Goal: Book appointment/travel/reservation

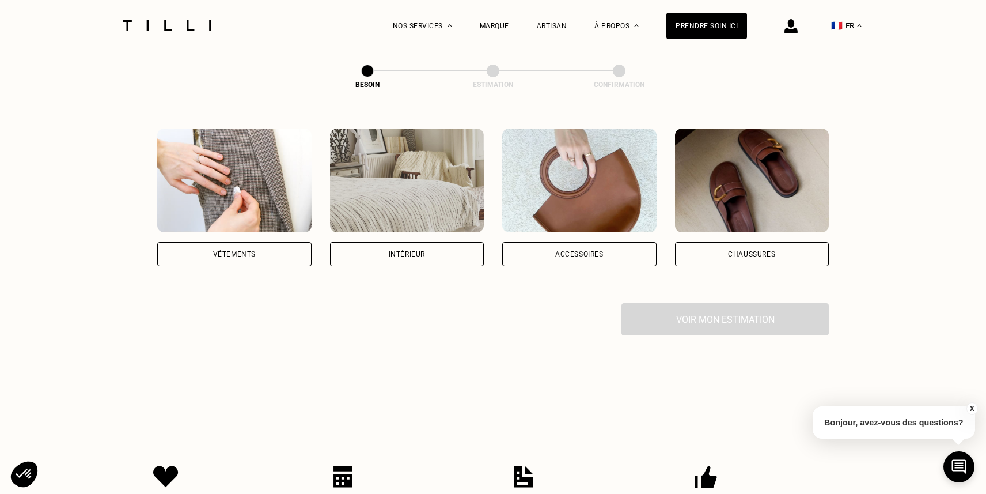
scroll to position [216, 0]
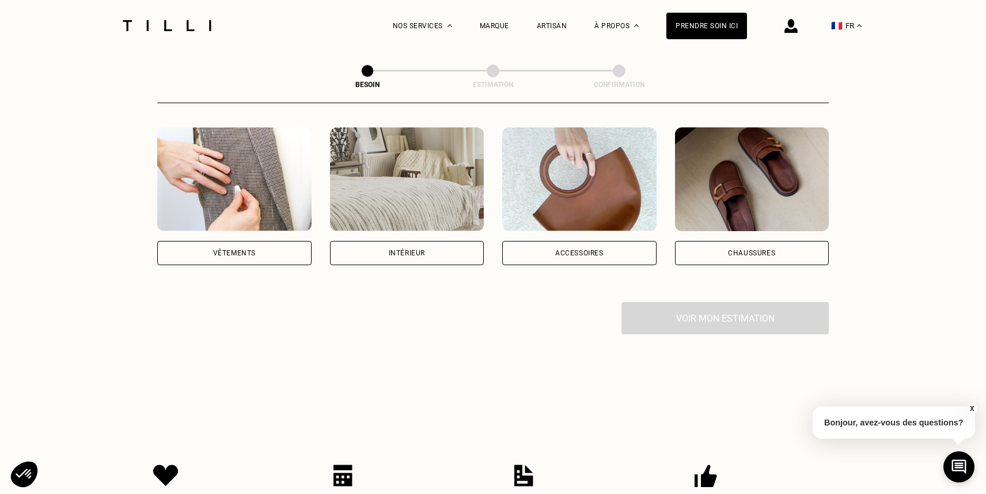
click at [272, 241] on div "Vêtements" at bounding box center [234, 253] width 154 height 24
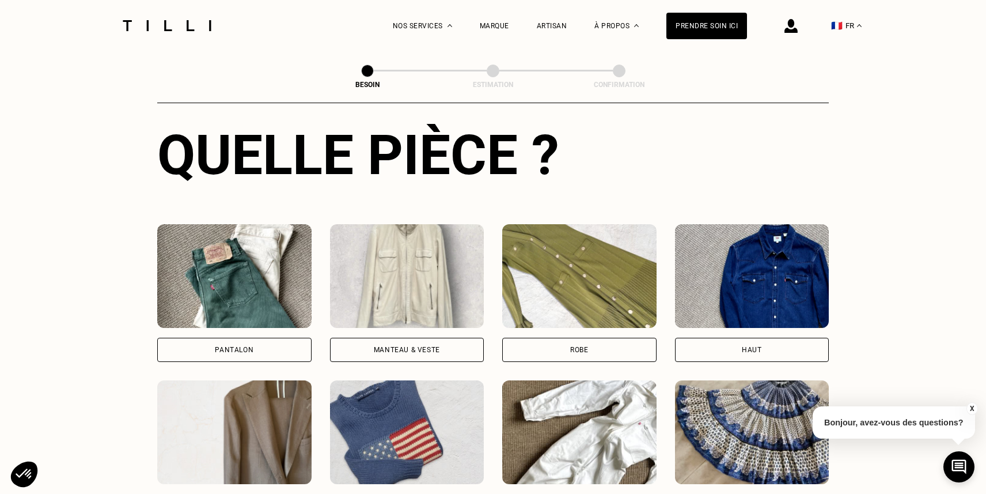
scroll to position [502, 0]
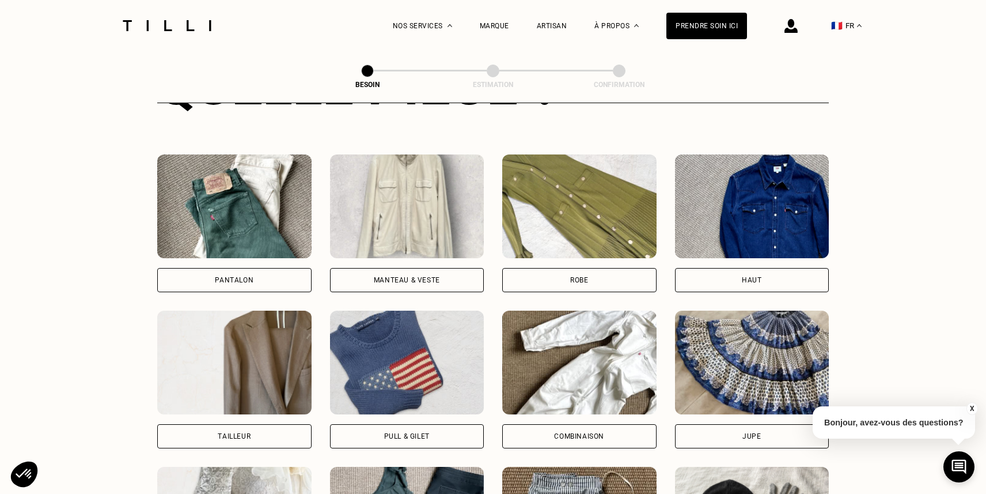
click at [248, 276] on div "Pantalon" at bounding box center [234, 279] width 39 height 7
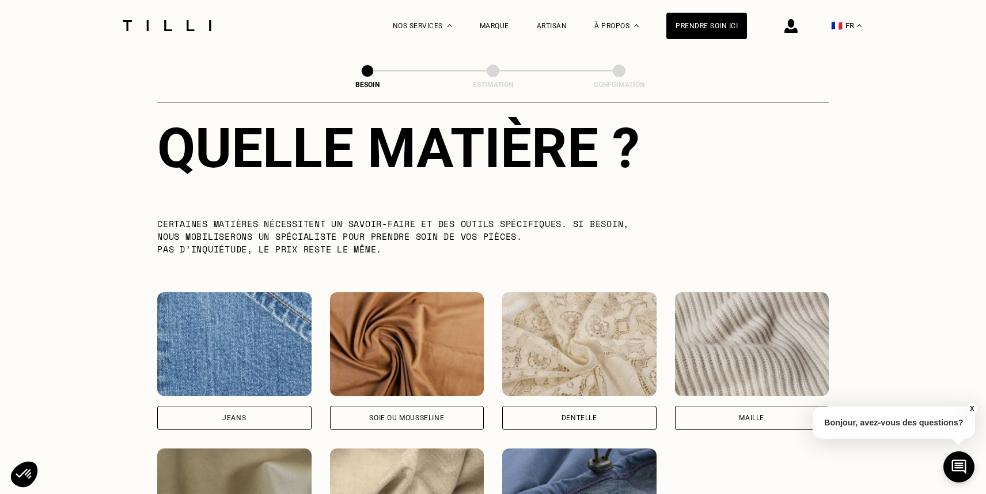
scroll to position [1163, 0]
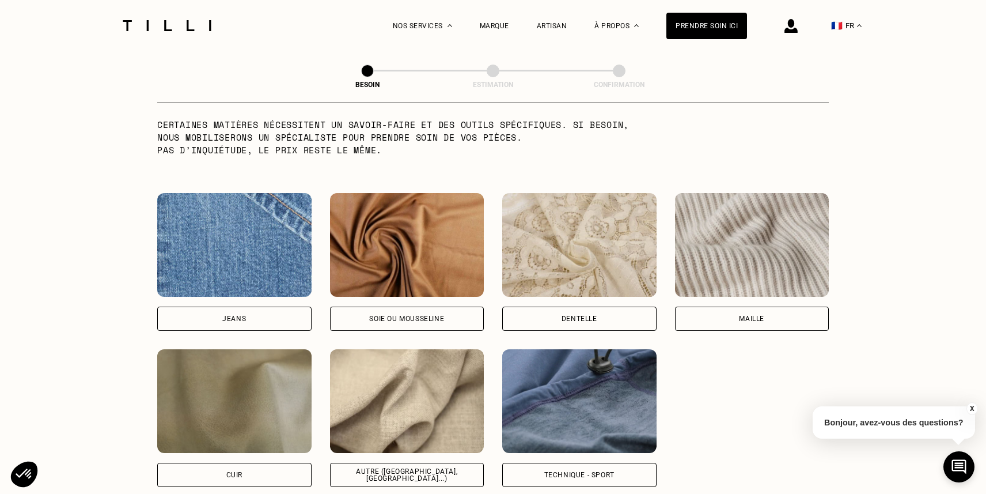
click at [241, 315] on div "Jeans" at bounding box center [234, 318] width 24 height 7
select select "FR"
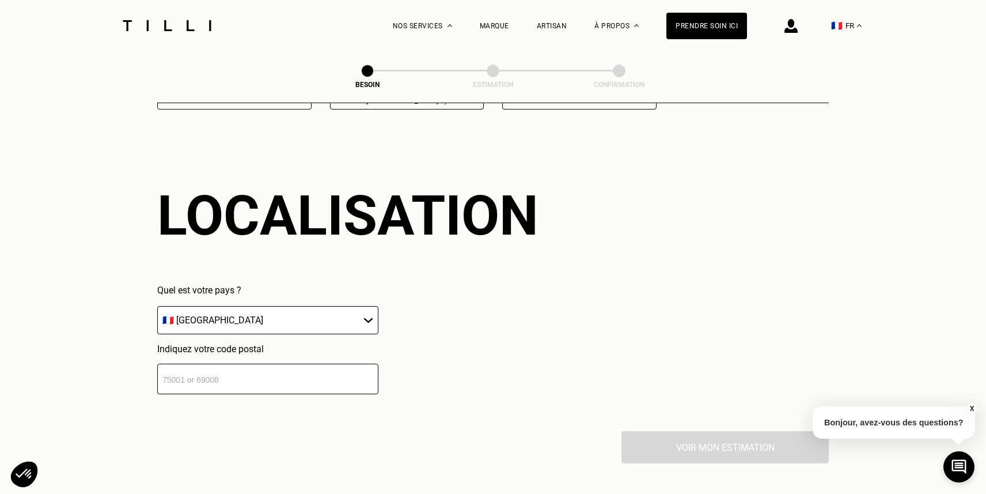
scroll to position [1544, 0]
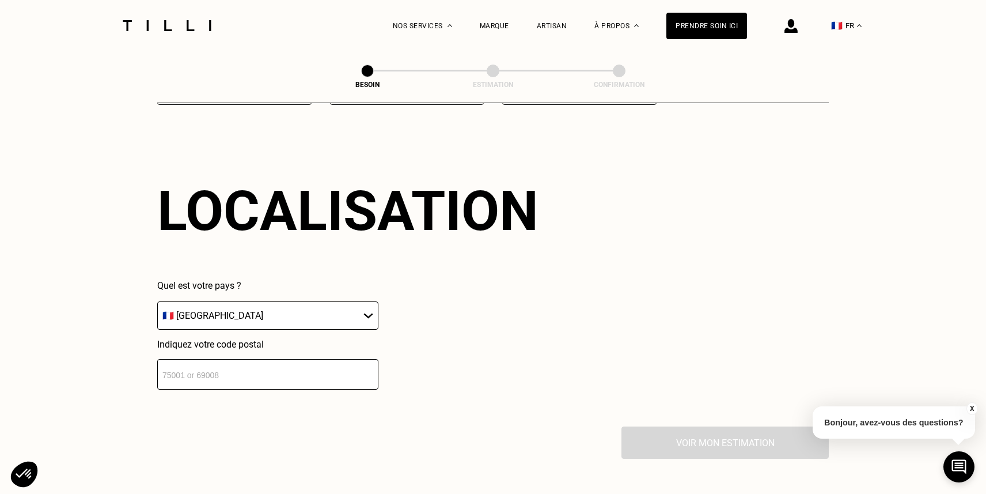
click at [262, 365] on input "number" at bounding box center [267, 374] width 221 height 31
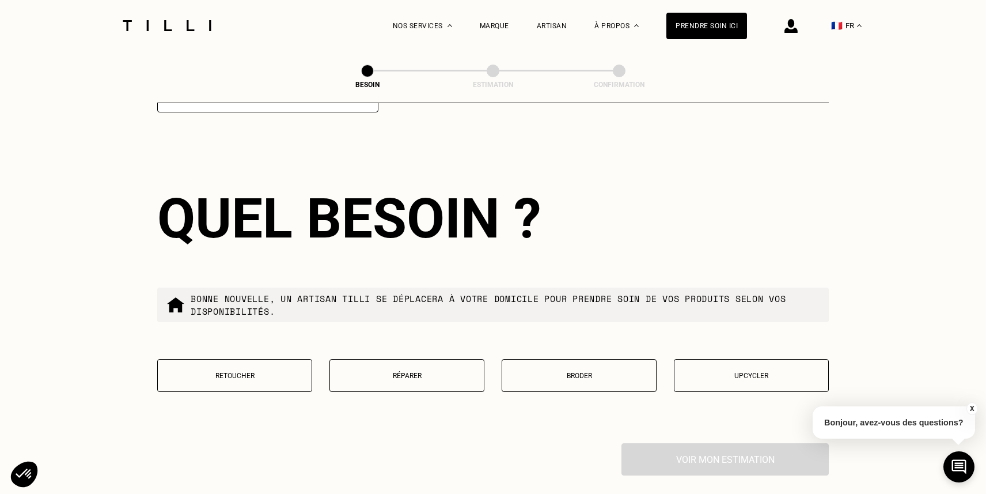
scroll to position [1829, 0]
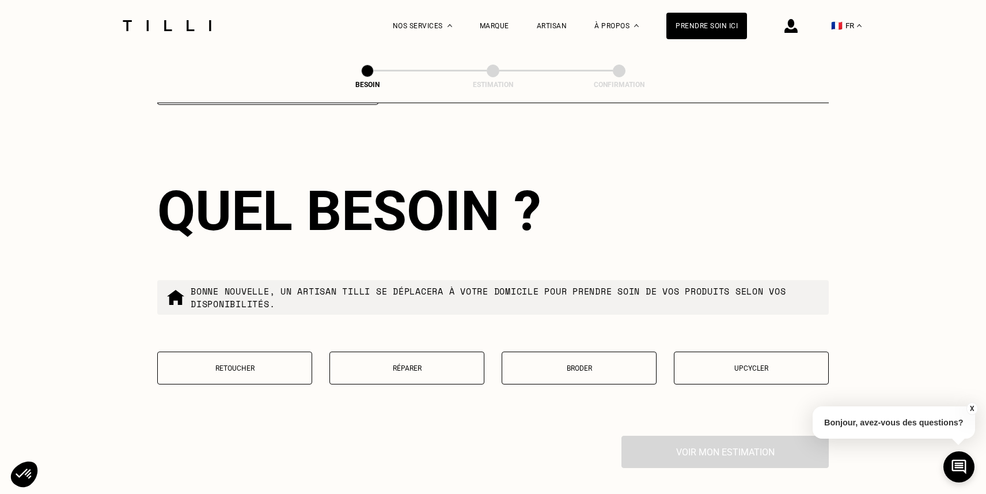
type input "75001"
click at [383, 364] on p "Réparer" at bounding box center [407, 368] width 142 height 8
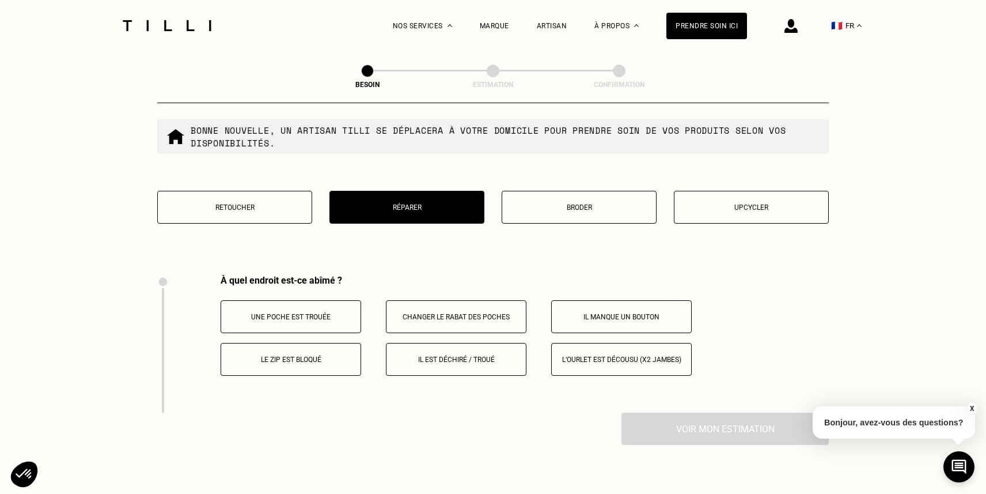
scroll to position [1989, 0]
click at [426, 356] on p "Il est déchiré / troué" at bounding box center [456, 360] width 128 height 8
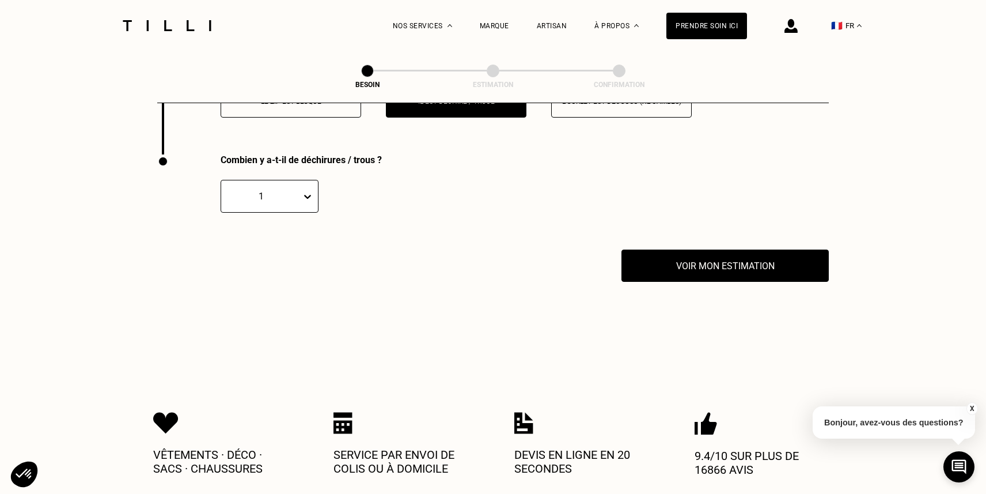
scroll to position [2261, 0]
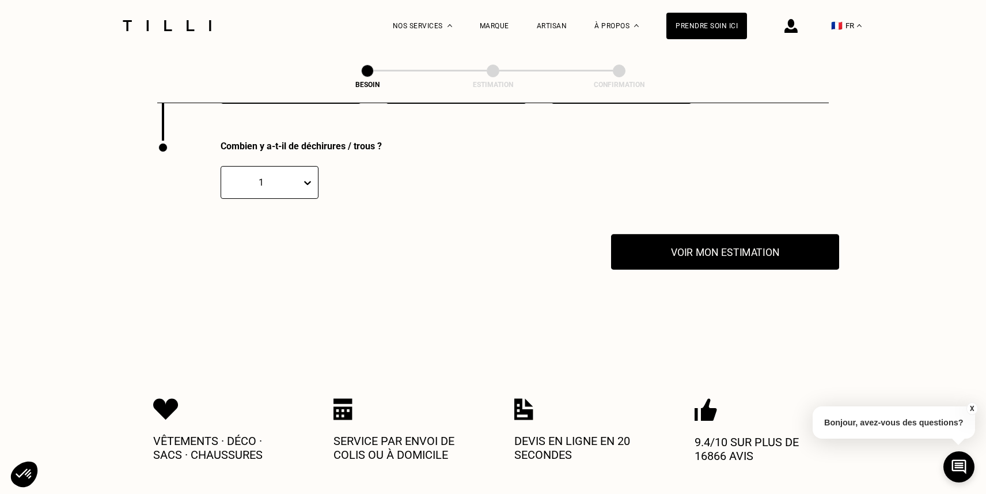
click at [662, 241] on button "Voir mon estimation" at bounding box center [725, 252] width 228 height 36
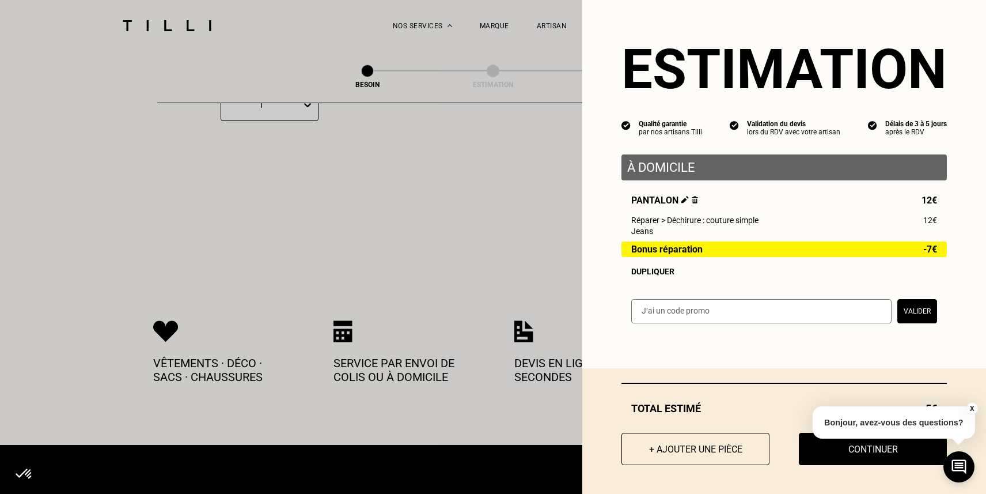
scroll to position [2343, 0]
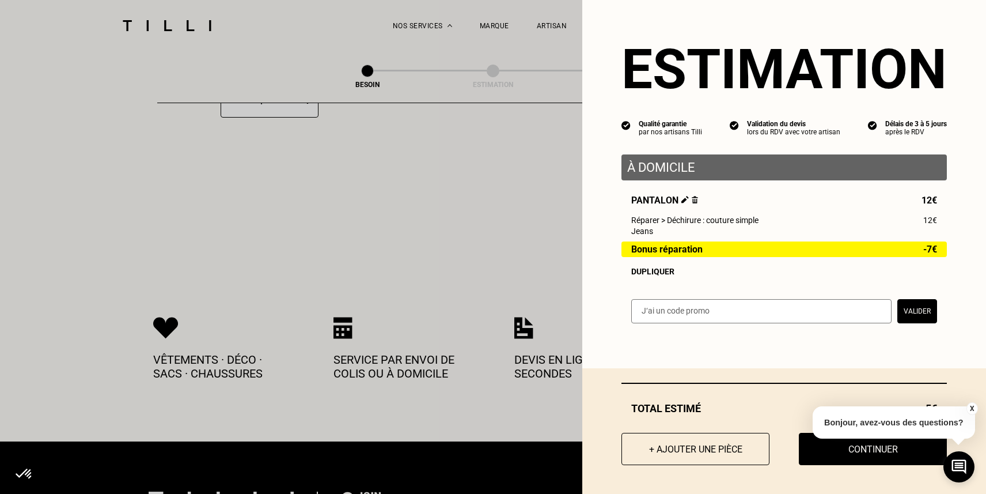
click at [973, 408] on button "X" at bounding box center [972, 408] width 12 height 13
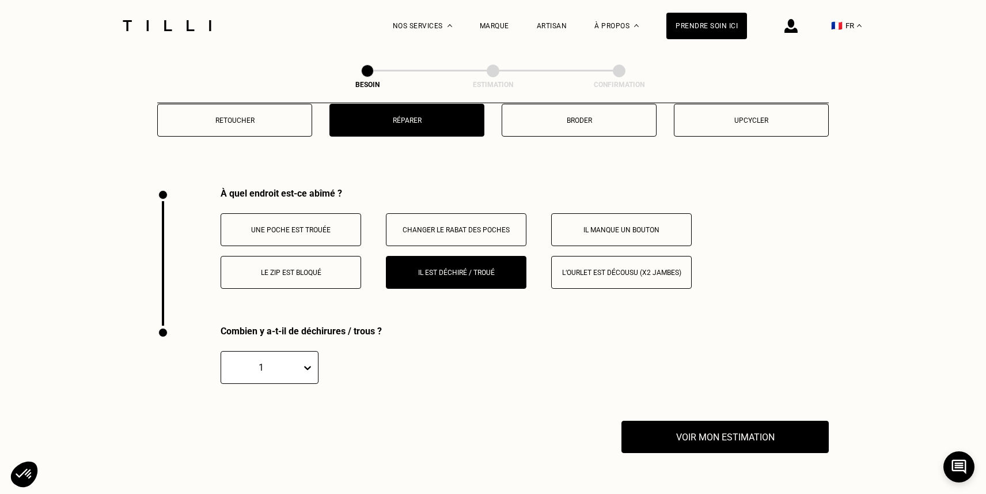
scroll to position [2075, 0]
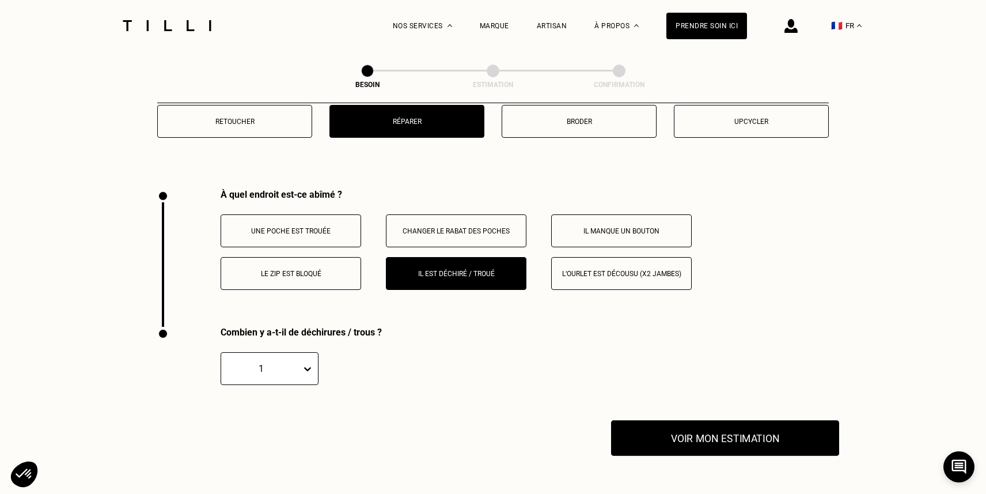
click at [708, 423] on button "Voir mon estimation" at bounding box center [725, 438] width 228 height 36
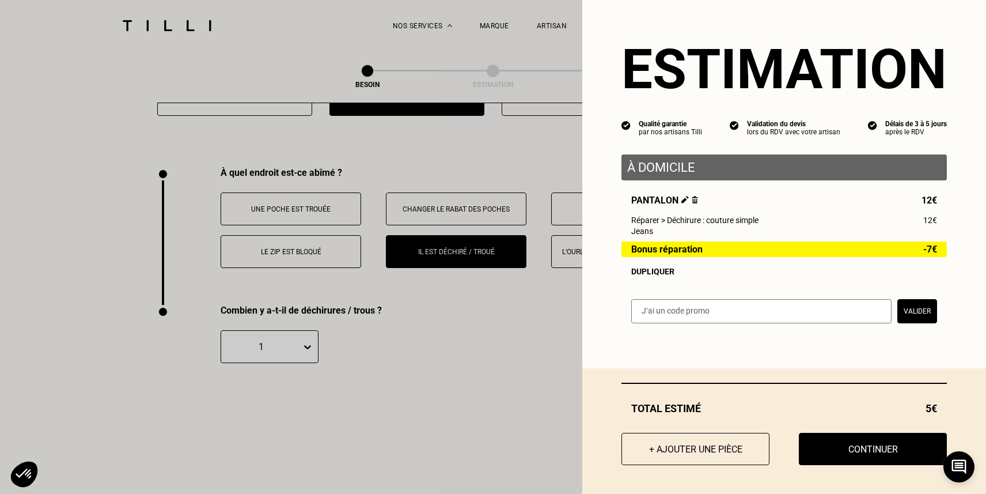
scroll to position [2120, 0]
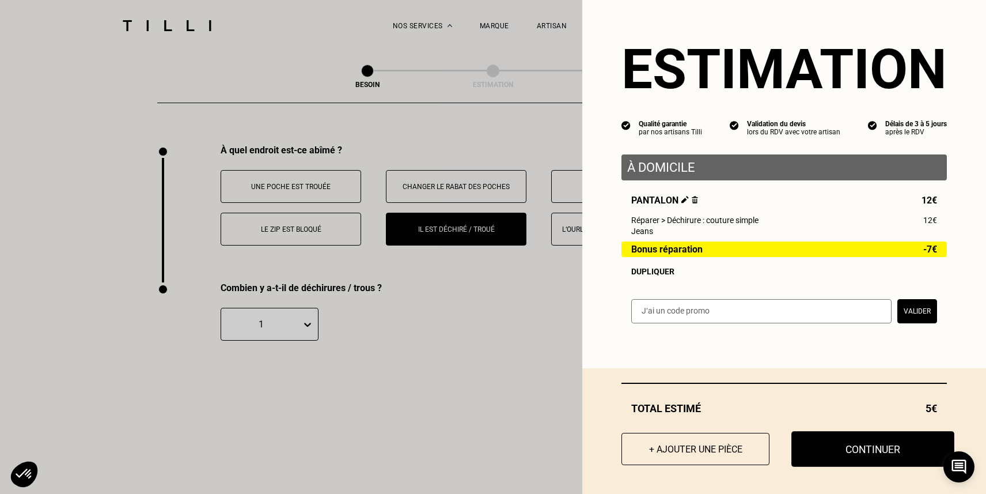
click at [849, 442] on button "Continuer" at bounding box center [872, 449] width 163 height 36
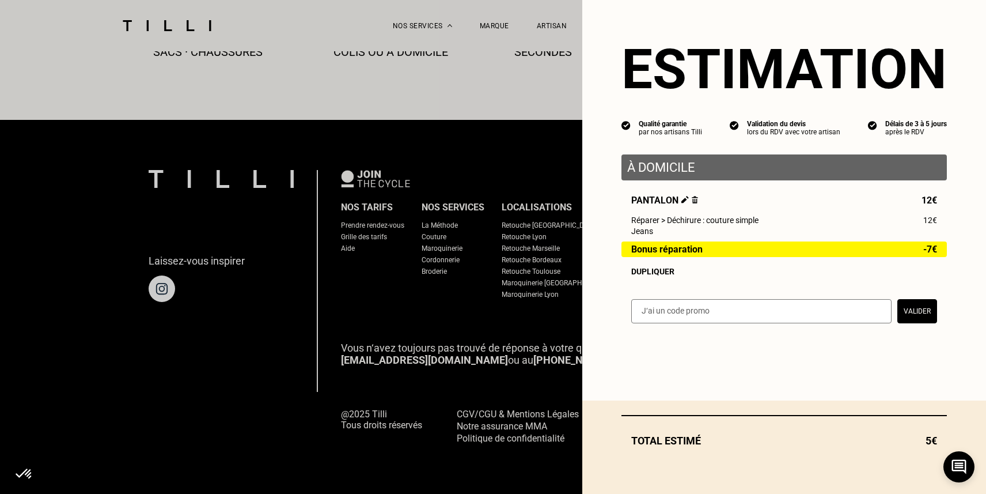
scroll to position [670, 0]
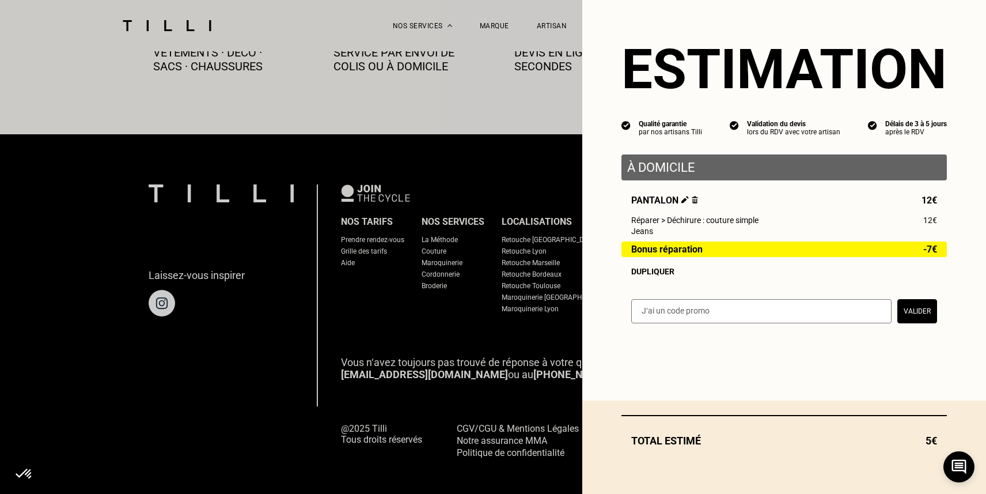
select select "FR"
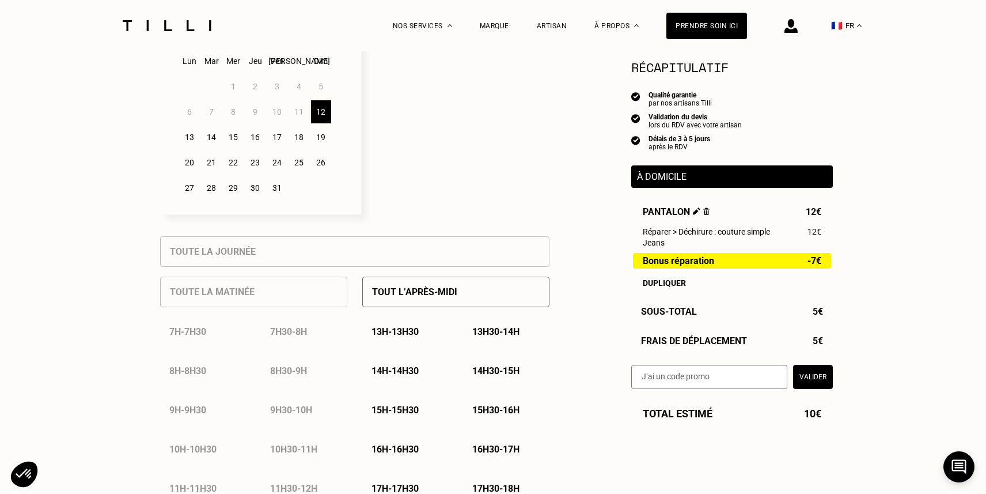
scroll to position [349, 0]
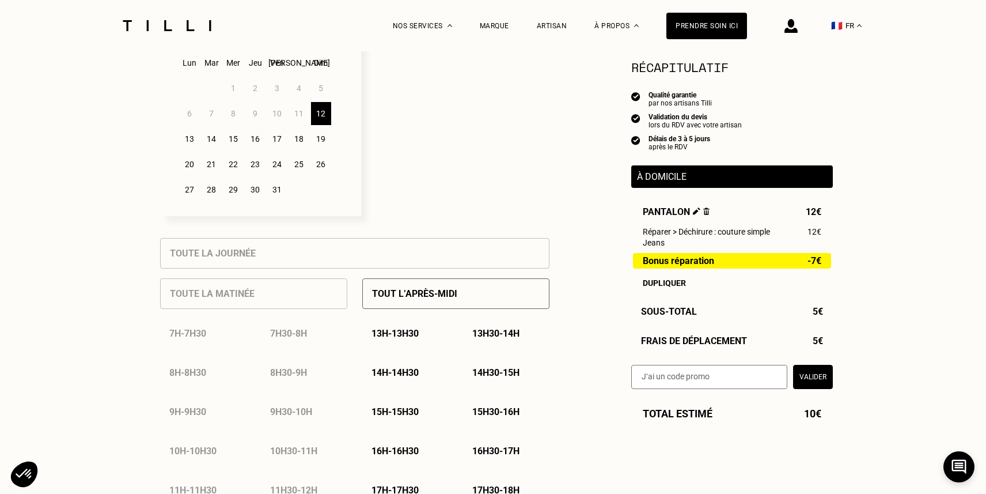
click at [187, 141] on div "13" at bounding box center [190, 138] width 20 height 23
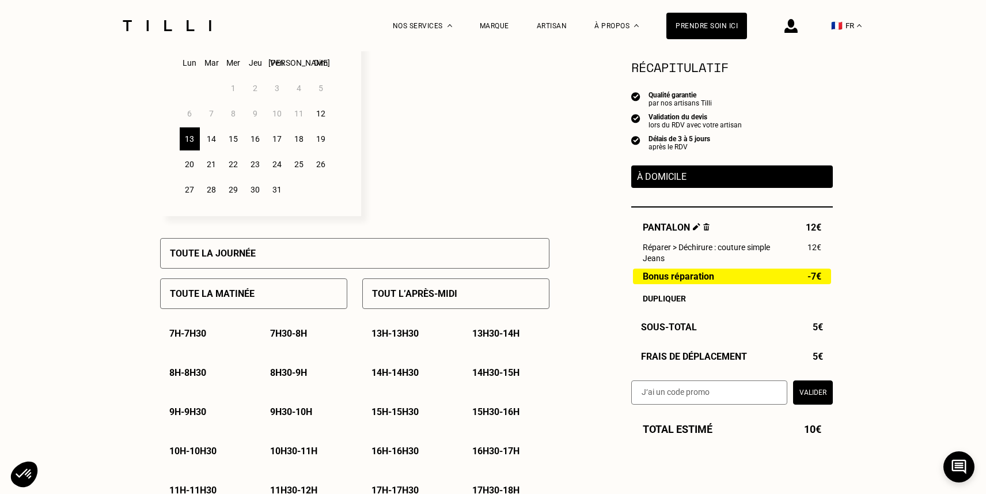
click at [321, 112] on div "12" at bounding box center [321, 113] width 20 height 23
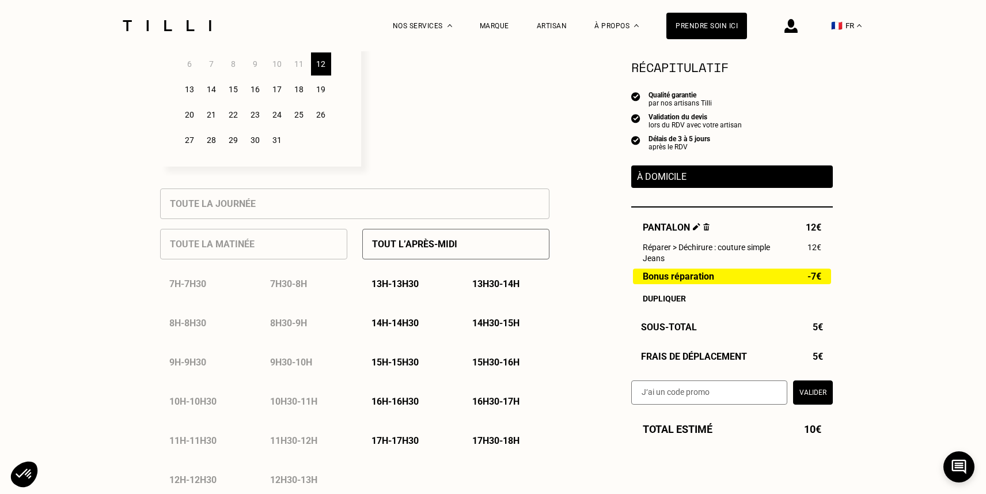
scroll to position [397, 0]
click at [410, 404] on p "16h - 16h30" at bounding box center [394, 402] width 47 height 11
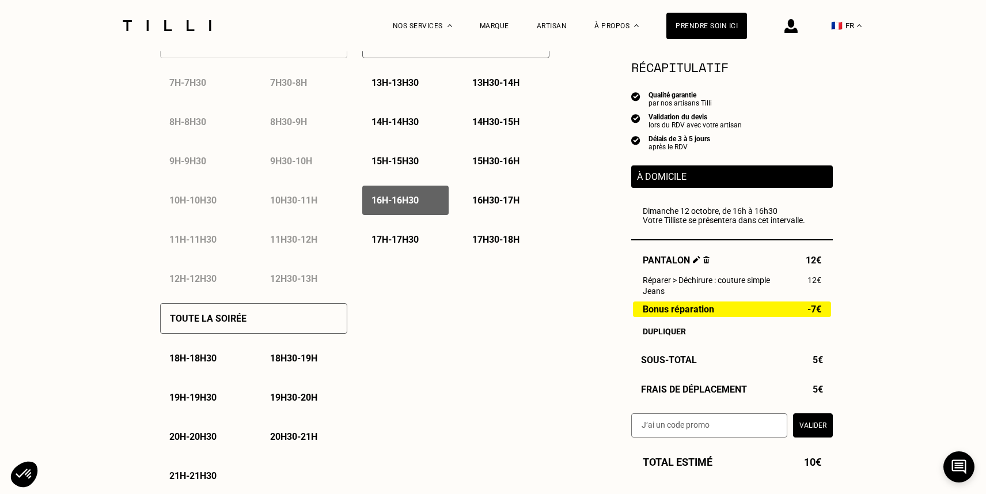
scroll to position [601, 0]
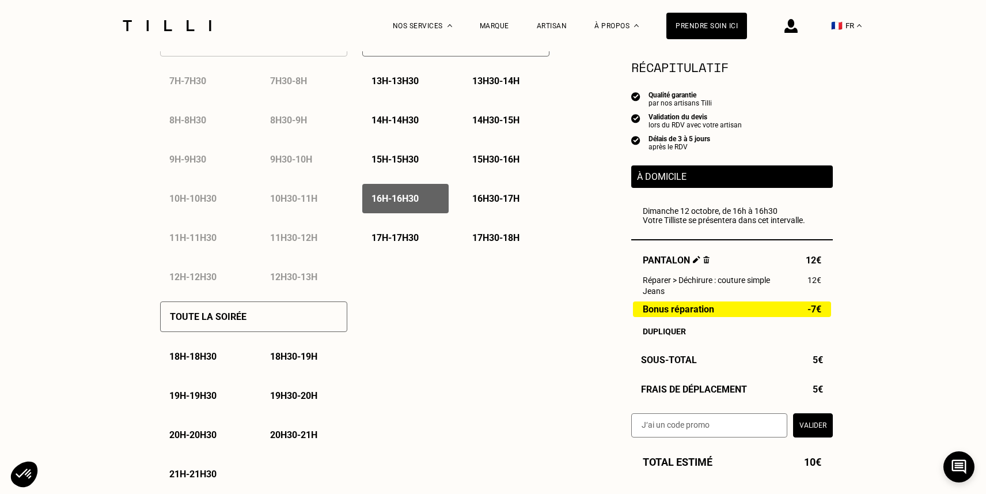
click at [804, 427] on button "Valider" at bounding box center [813, 425] width 40 height 24
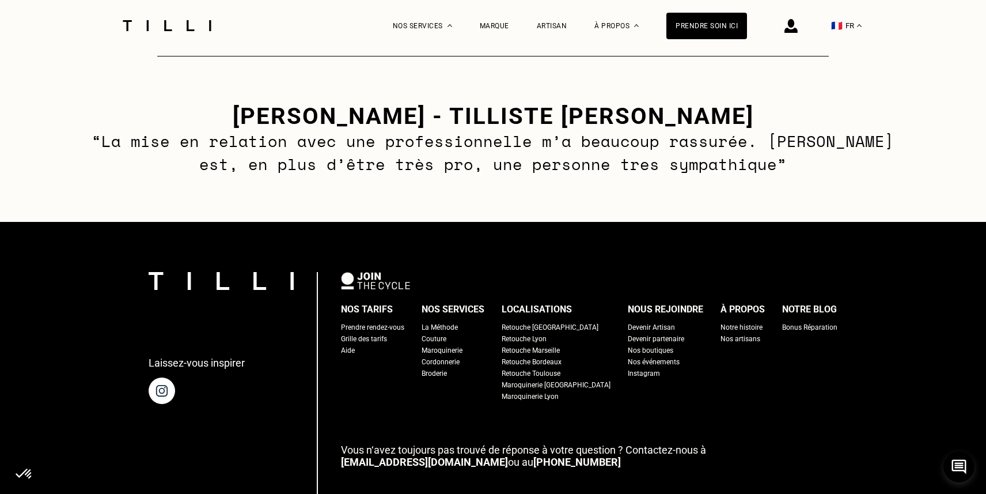
scroll to position [1706, 0]
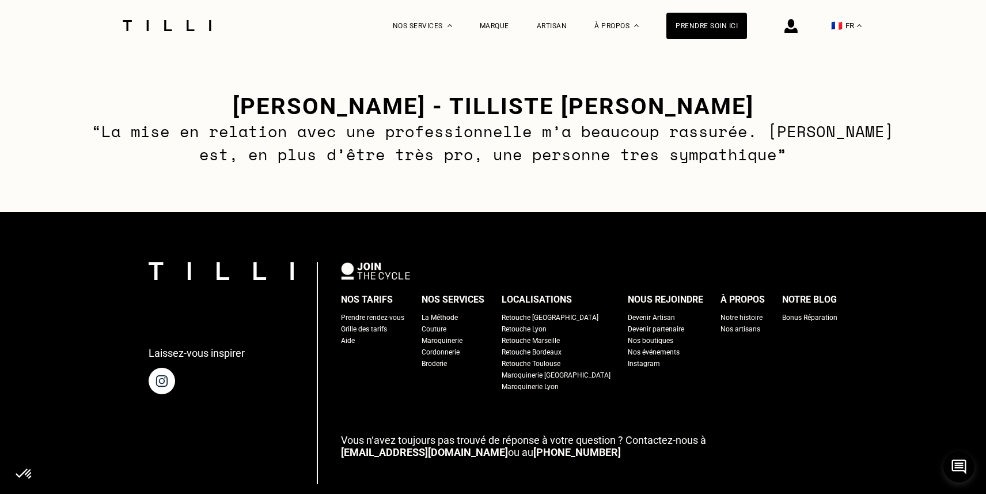
click at [386, 331] on div "Grille des tarifs" at bounding box center [364, 329] width 46 height 12
click at [446, 316] on div "La Méthode" at bounding box center [440, 318] width 36 height 12
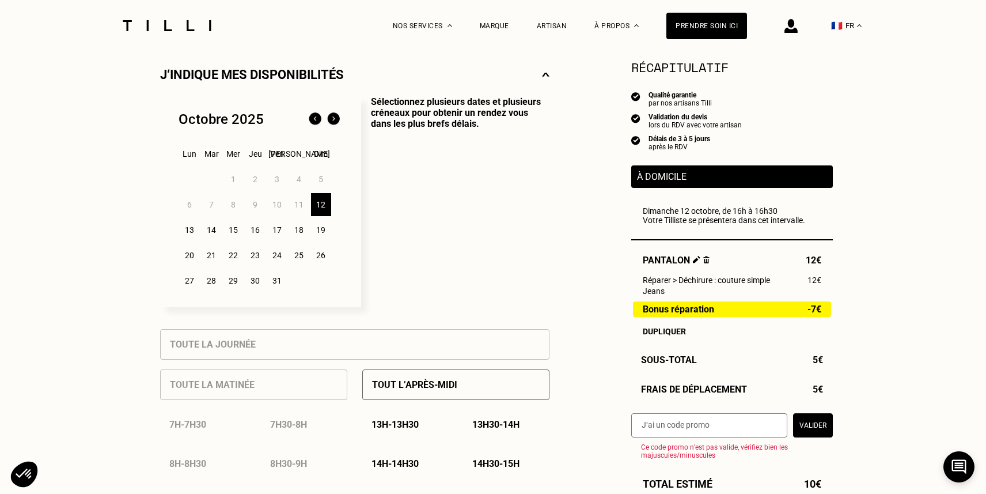
scroll to position [257, 0]
click at [318, 209] on div "12" at bounding box center [321, 205] width 20 height 23
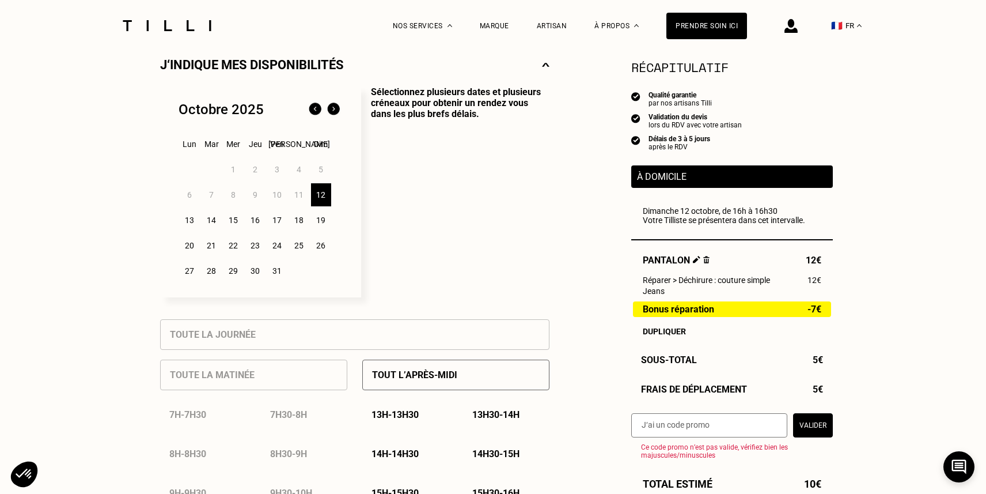
scroll to position [229, 0]
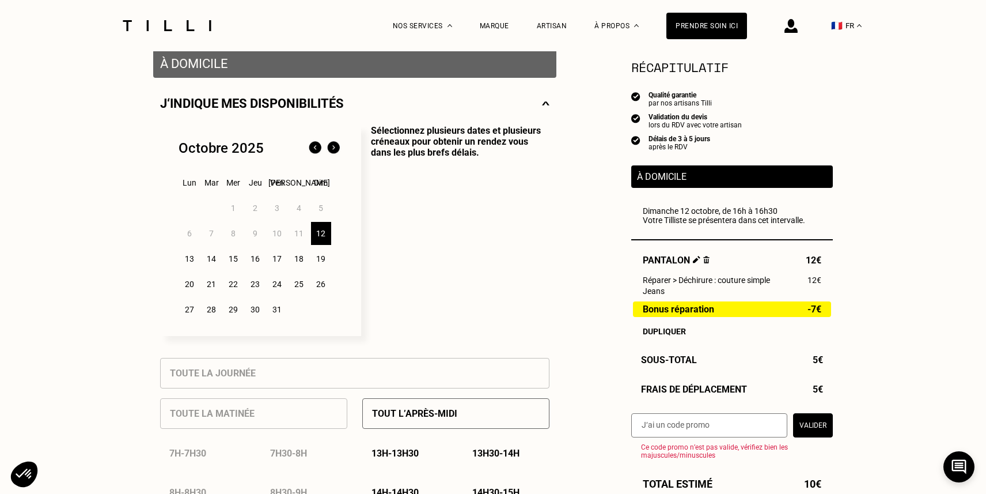
click at [189, 257] on div "13" at bounding box center [190, 258] width 20 height 23
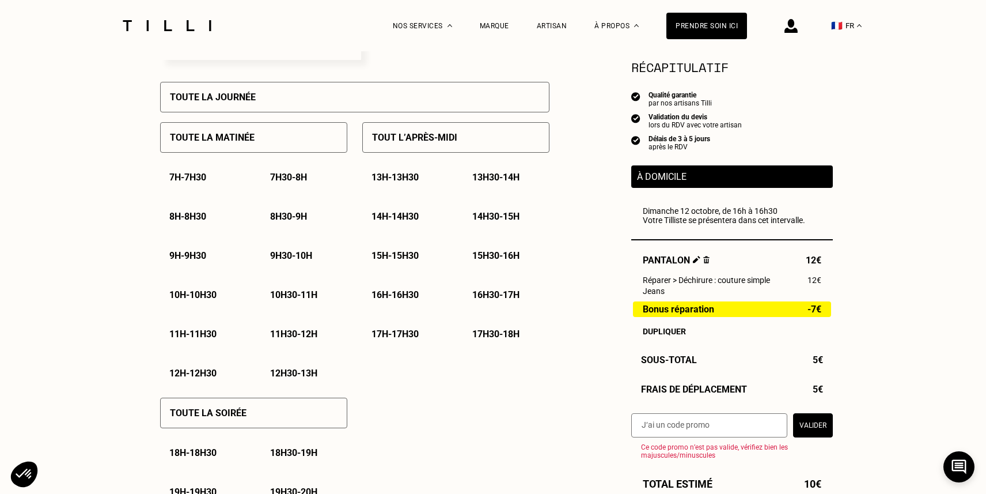
scroll to position [522, 0]
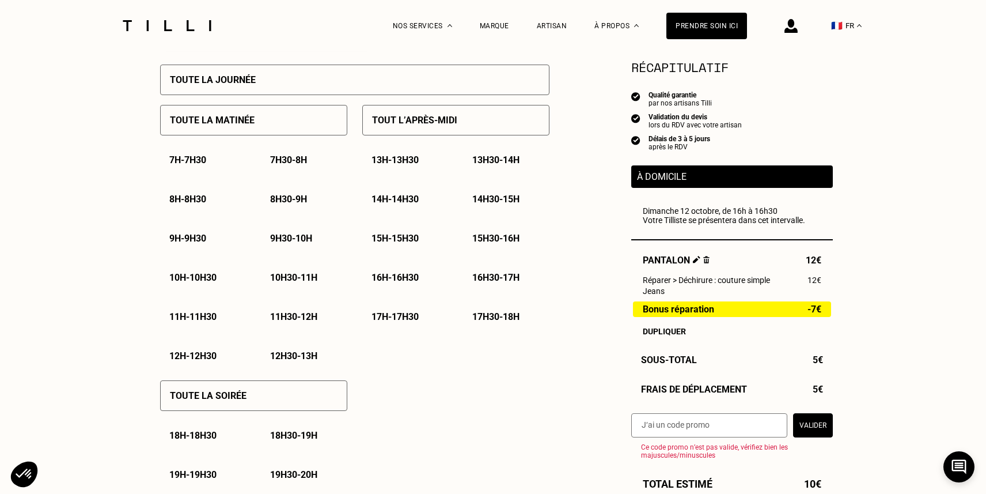
click at [392, 279] on p "16h - 16h30" at bounding box center [394, 277] width 47 height 11
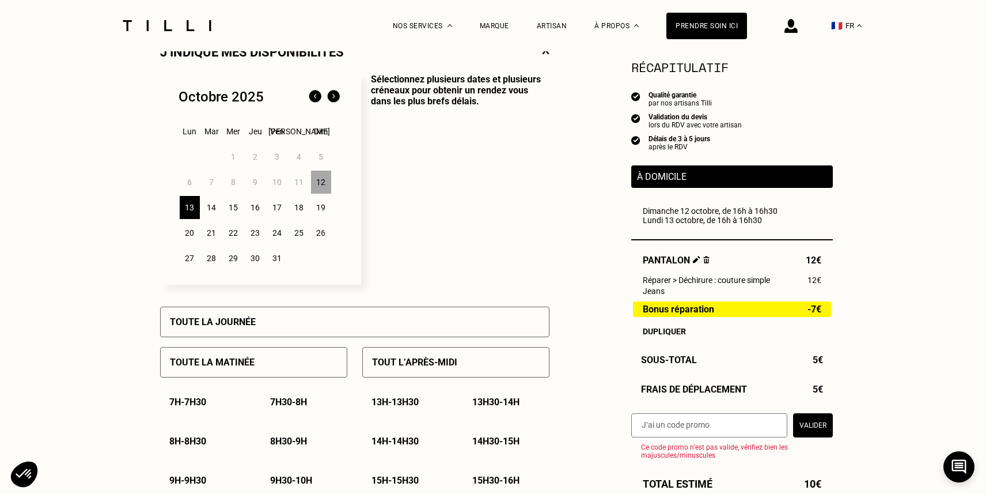
scroll to position [252, 0]
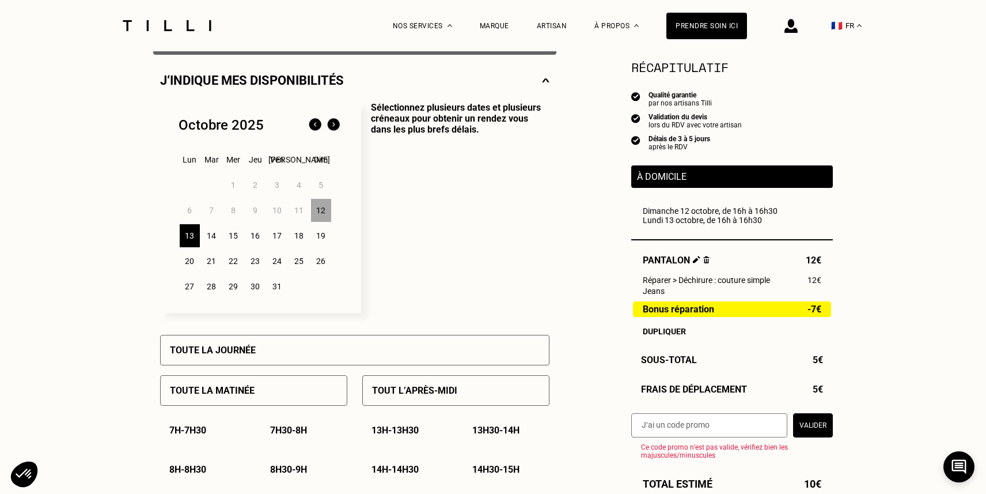
click at [311, 212] on div "12" at bounding box center [321, 210] width 20 height 23
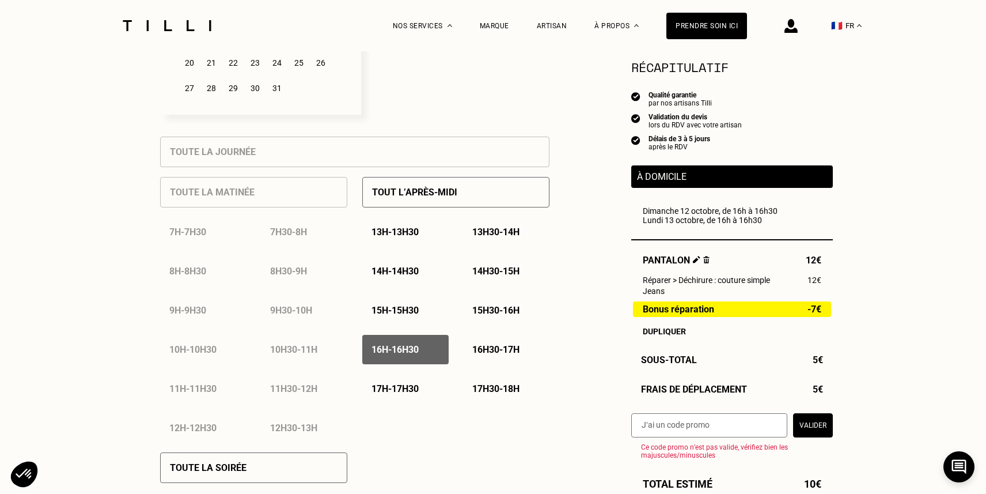
scroll to position [457, 0]
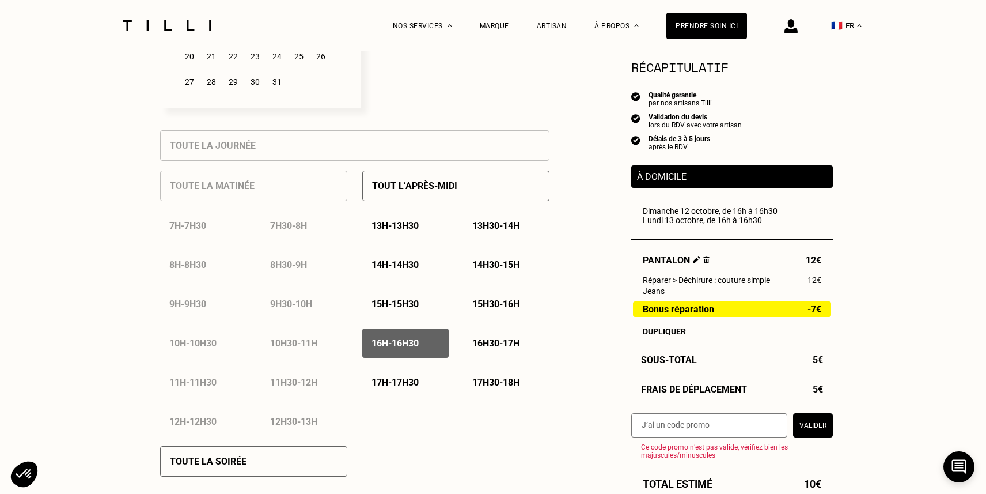
click at [417, 343] on p "16h - 16h30" at bounding box center [394, 342] width 47 height 11
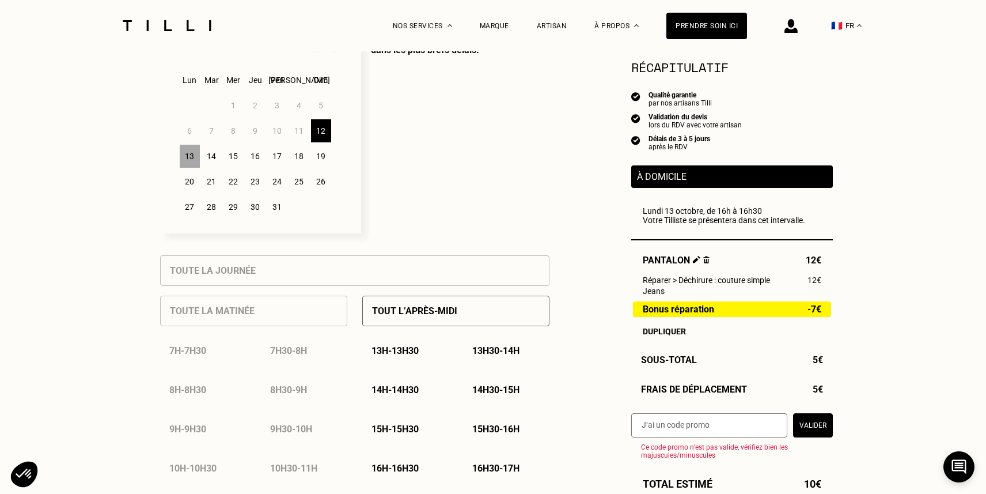
scroll to position [328, 0]
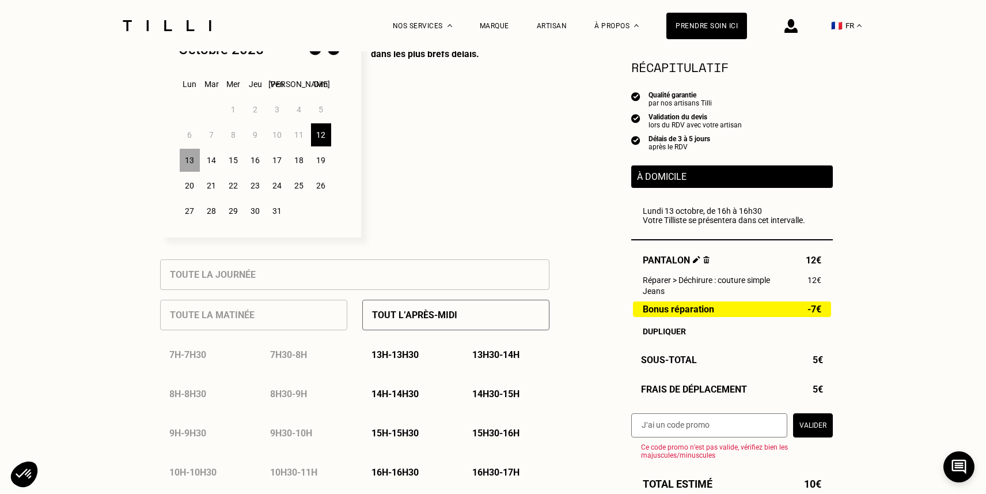
click at [188, 160] on div "13" at bounding box center [190, 160] width 20 height 23
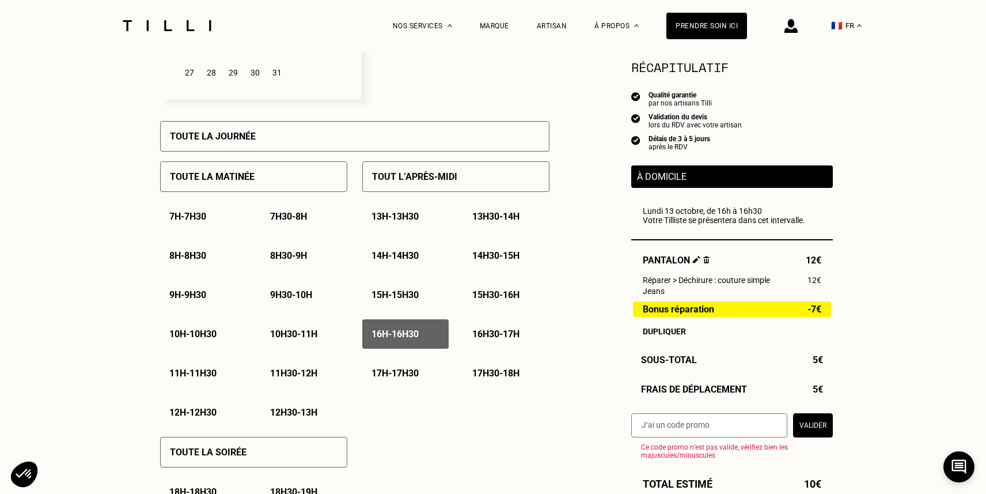
scroll to position [469, 0]
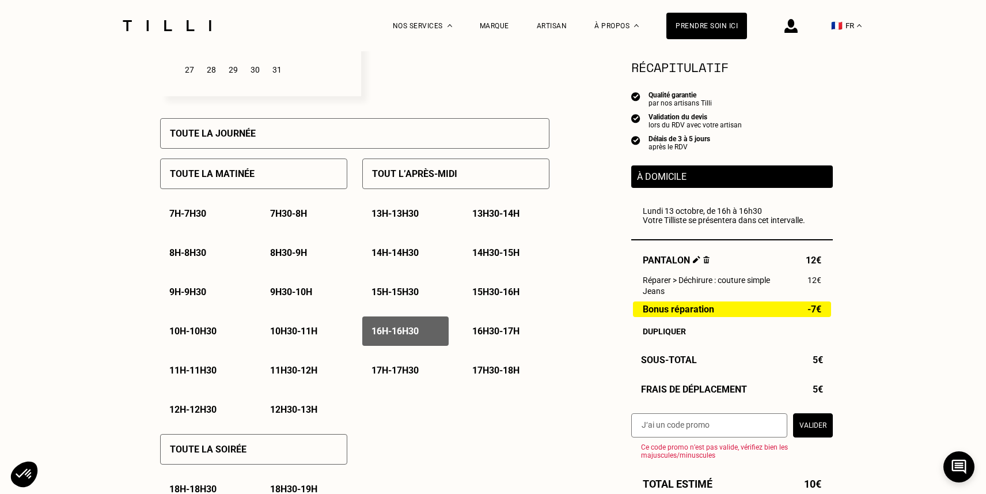
click at [492, 346] on div "16h30 - 17h" at bounding box center [506, 330] width 86 height 29
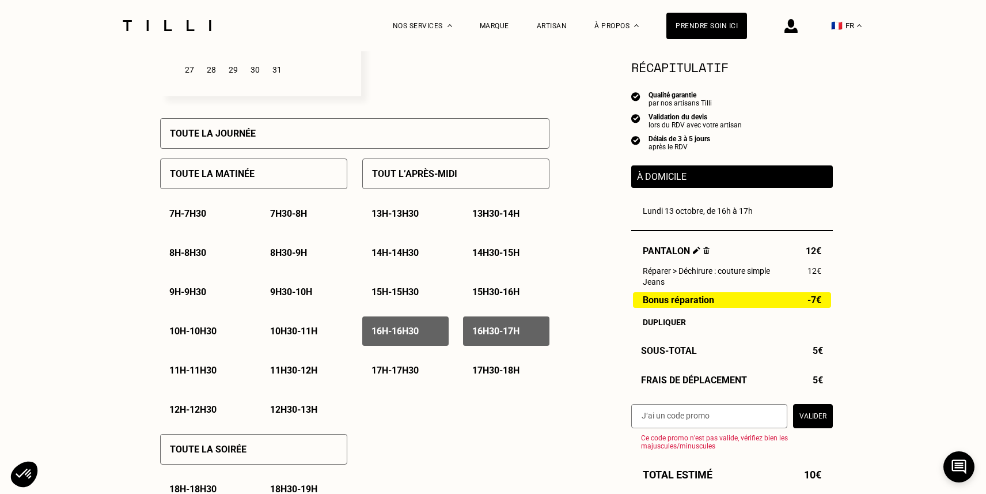
click at [405, 370] on p "17h - 17h30" at bounding box center [394, 370] width 47 height 11
click at [480, 370] on p "17h30 - 18h" at bounding box center [495, 370] width 47 height 11
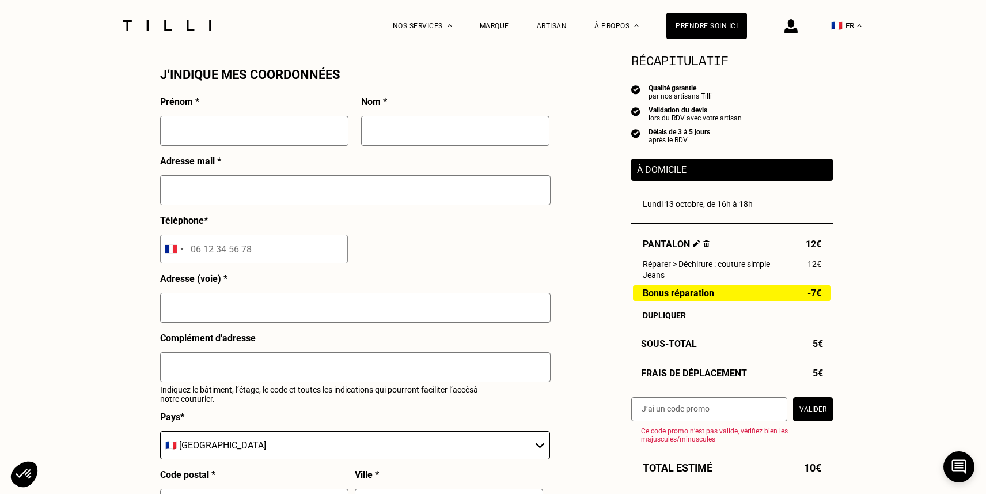
scroll to position [1033, 0]
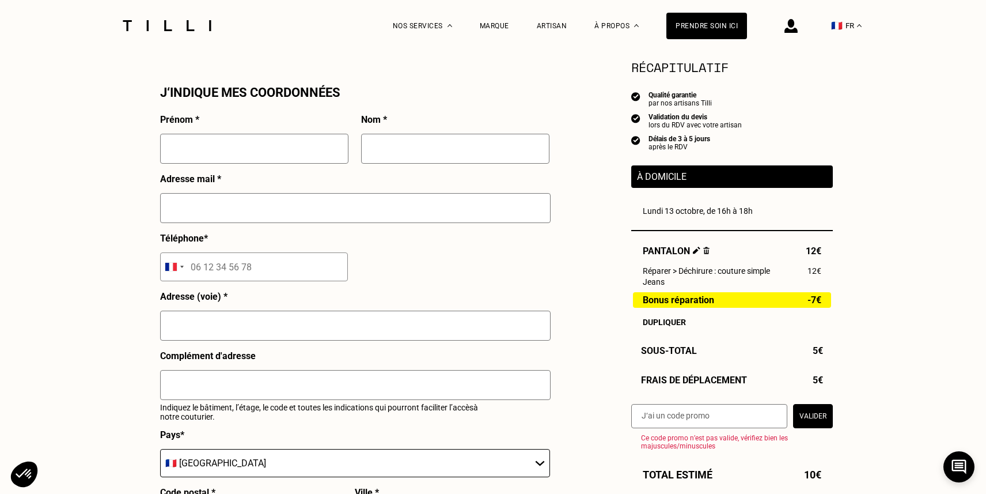
click at [251, 148] on input "text" at bounding box center [254, 149] width 188 height 30
type input "[PERSON_NAME]"
type input "e"
type input "Kettering"
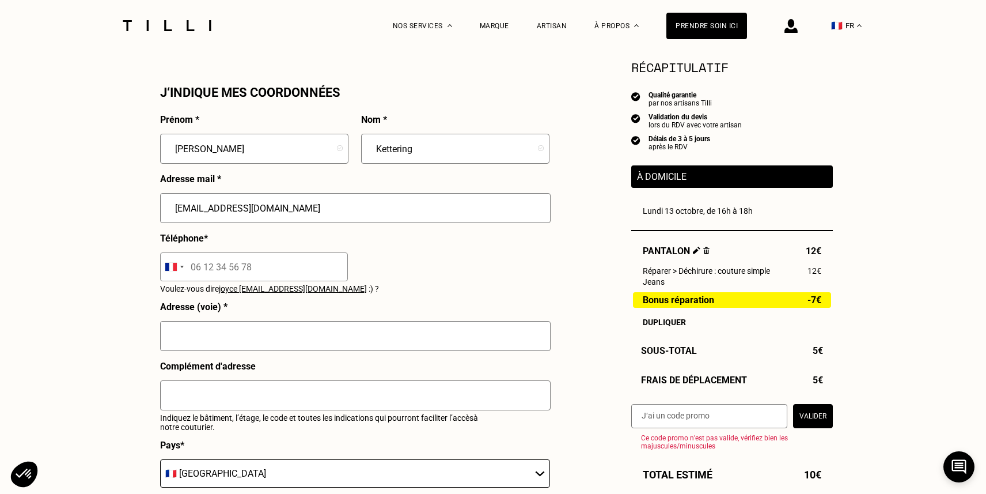
type input "[EMAIL_ADDRESS][DOMAIN_NAME]"
click at [199, 271] on input "tel" at bounding box center [254, 266] width 188 height 29
type input "06 68 26 29 09"
click at [229, 340] on input "text" at bounding box center [355, 336] width 390 height 30
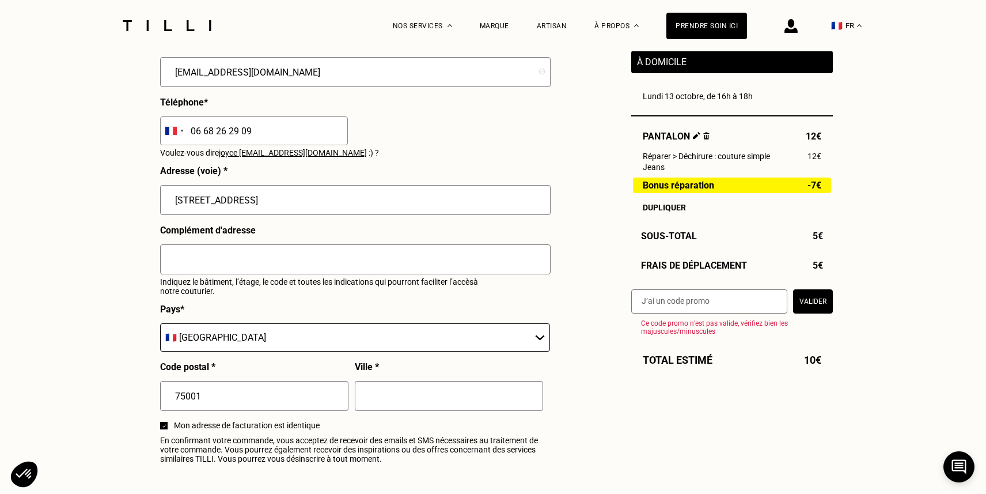
scroll to position [1180, 0]
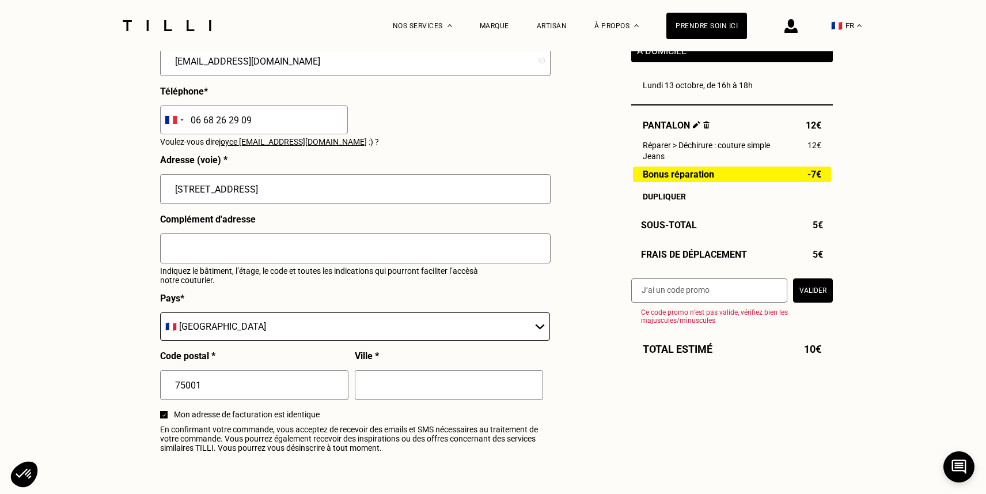
type input "[STREET_ADDRESS]"
click at [407, 392] on input "text" at bounding box center [449, 385] width 188 height 30
type input "[GEOGRAPHIC_DATA]"
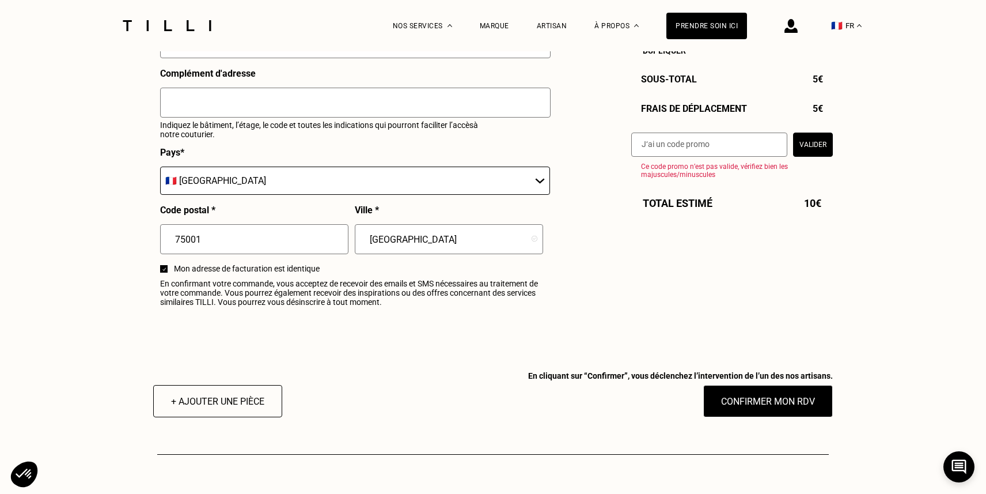
scroll to position [1330, 0]
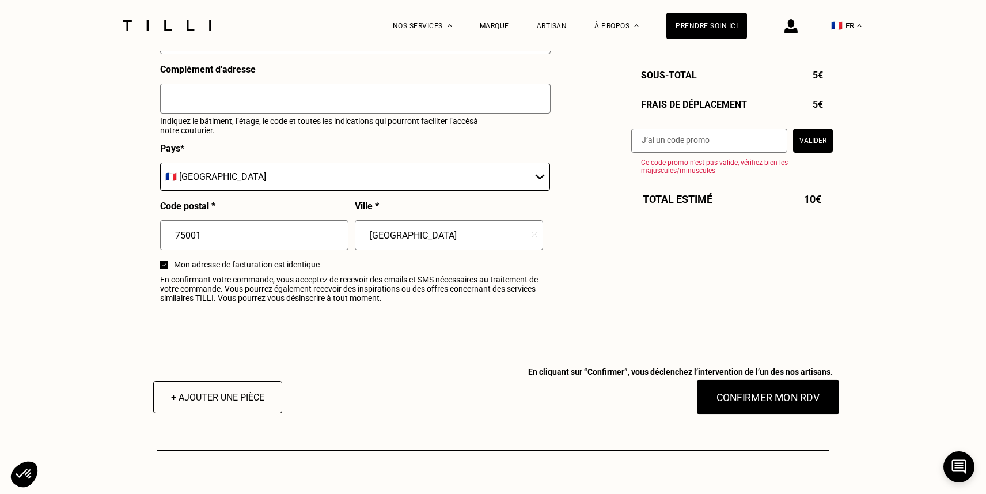
click at [763, 395] on button "Confirmer mon RDV" at bounding box center [768, 397] width 143 height 36
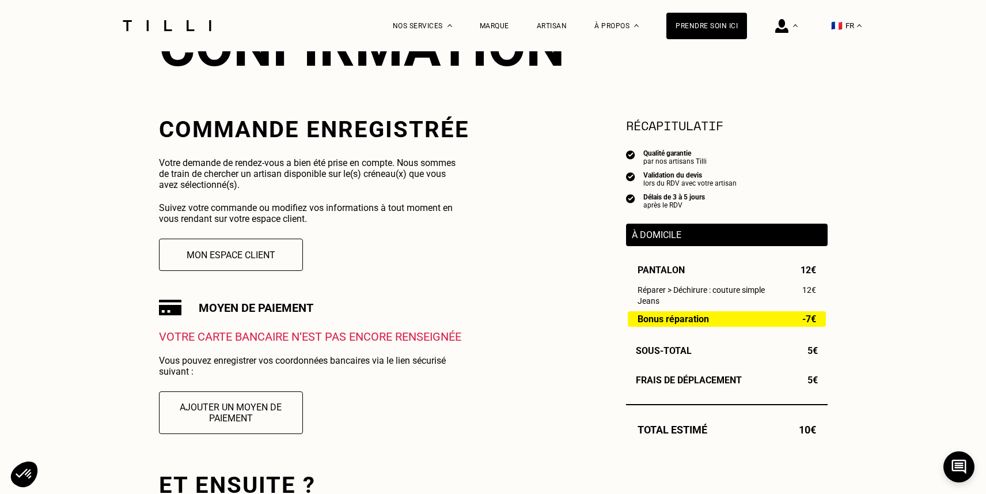
scroll to position [162, 0]
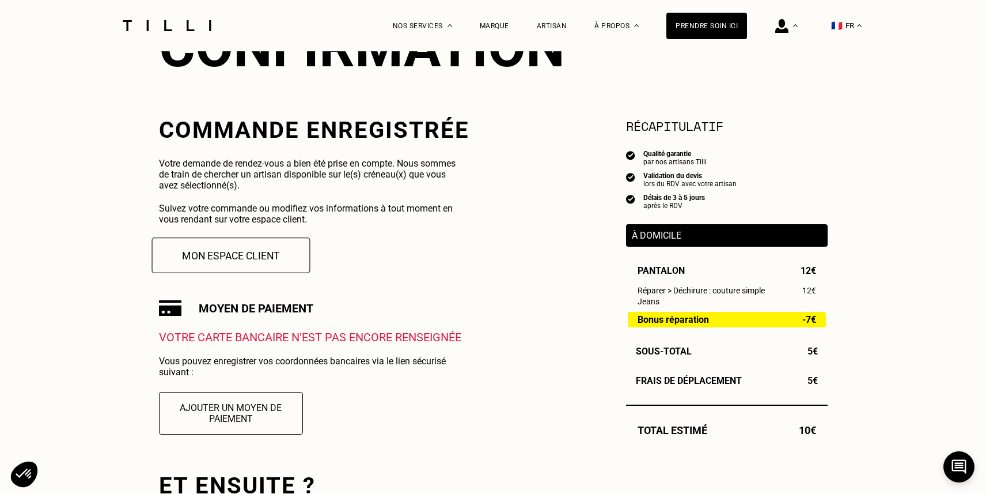
click at [252, 258] on button "Mon espace client" at bounding box center [230, 255] width 158 height 36
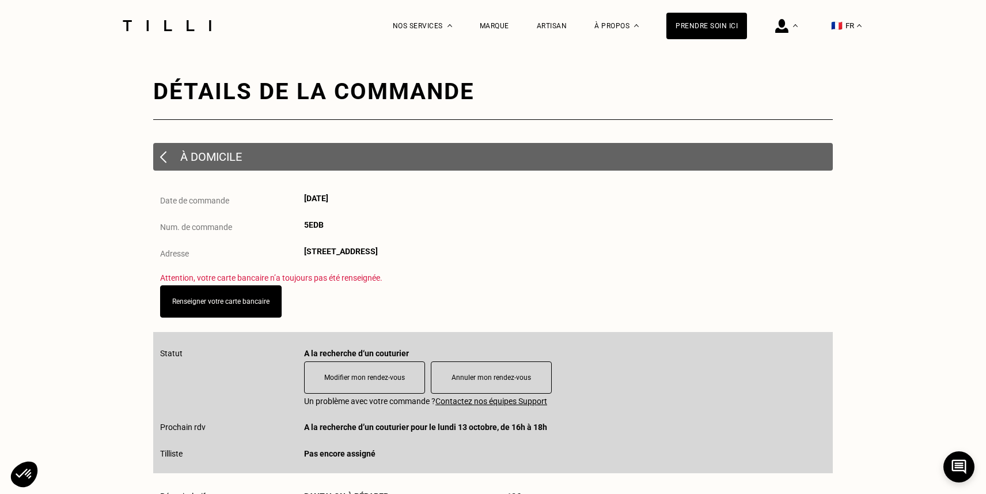
scroll to position [32, 0]
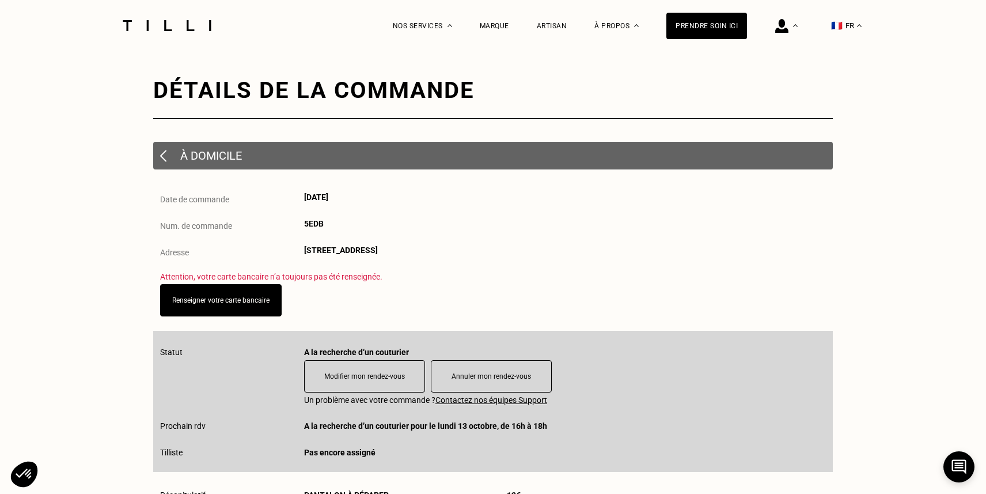
click at [618, 275] on p "Attention, votre carte bancaire n’a toujours pas été renseignée." at bounding box center [493, 276] width 666 height 9
